Goal: Task Accomplishment & Management: Complete application form

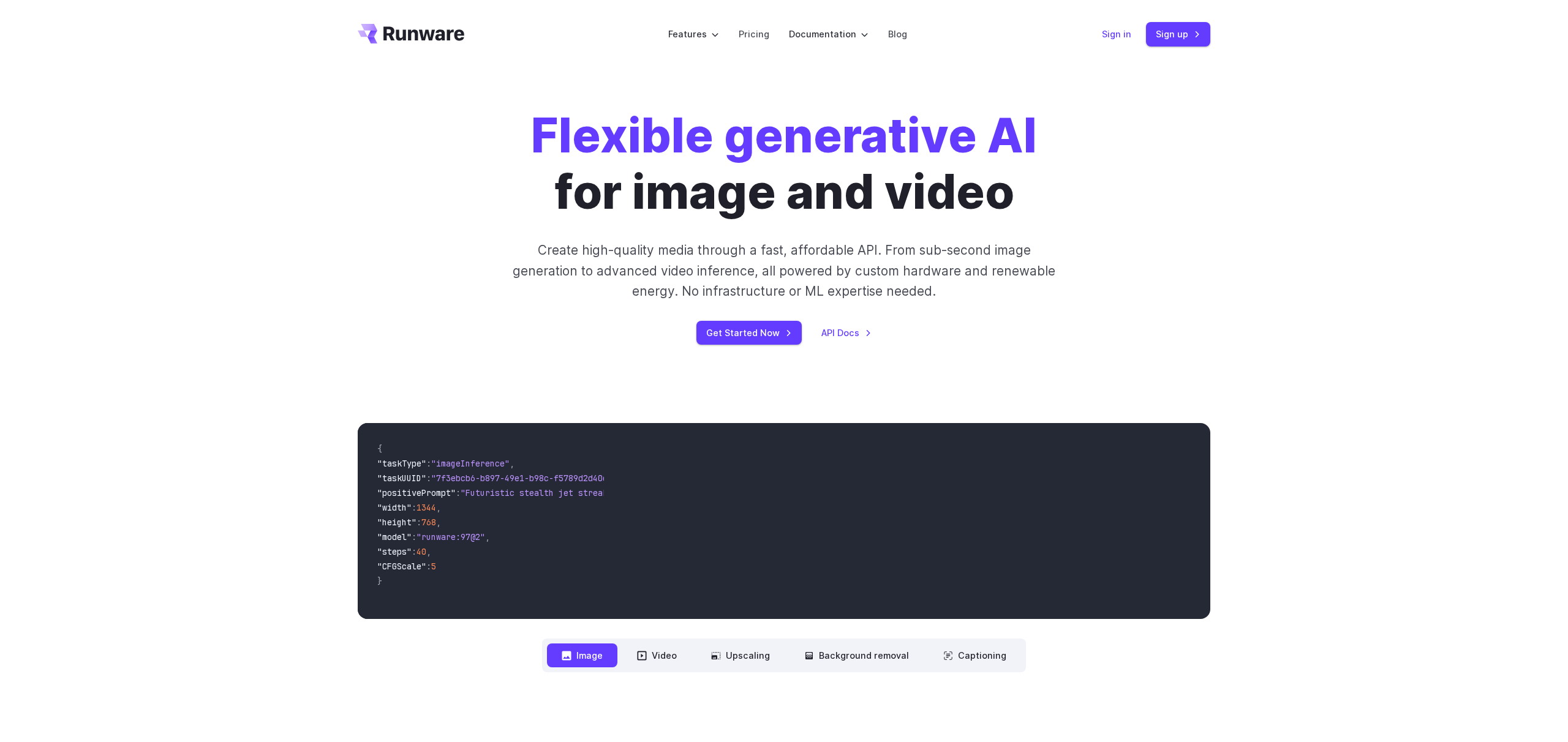
click at [1115, 38] on link "Sign in" at bounding box center [1116, 34] width 29 height 14
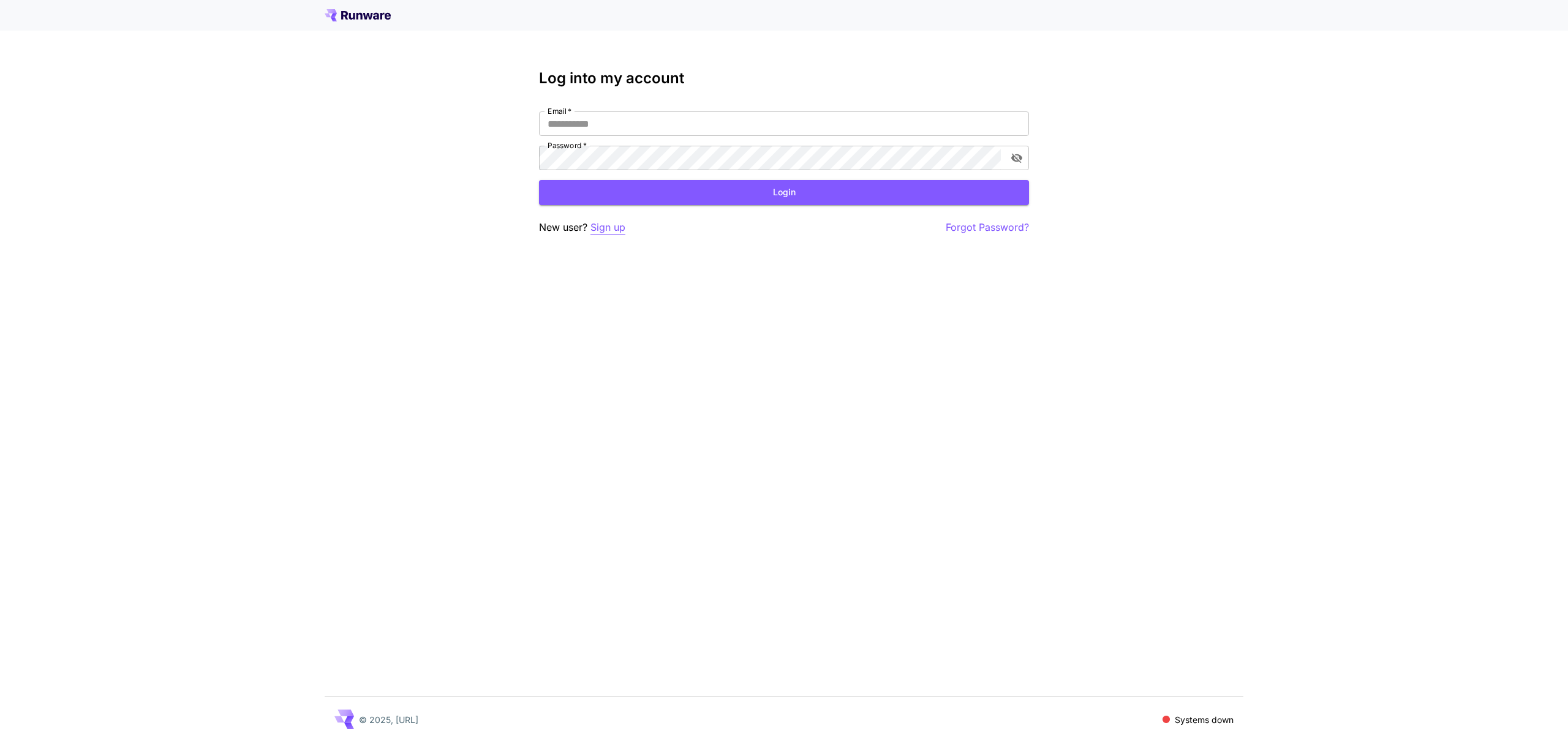
click at [617, 229] on p "Sign up" at bounding box center [607, 227] width 35 height 15
